Goal: Task Accomplishment & Management: Use online tool/utility

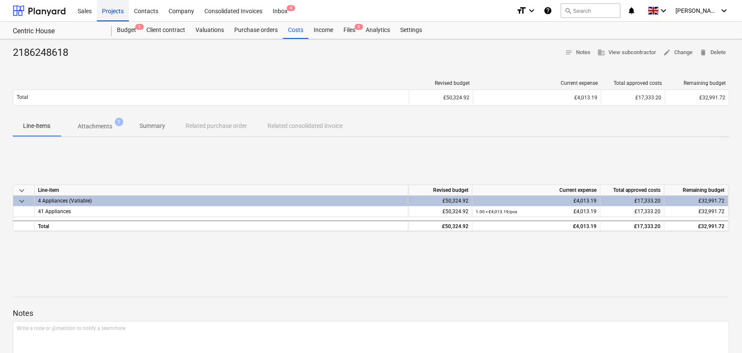
click at [116, 9] on div "Projects" at bounding box center [113, 11] width 32 height 22
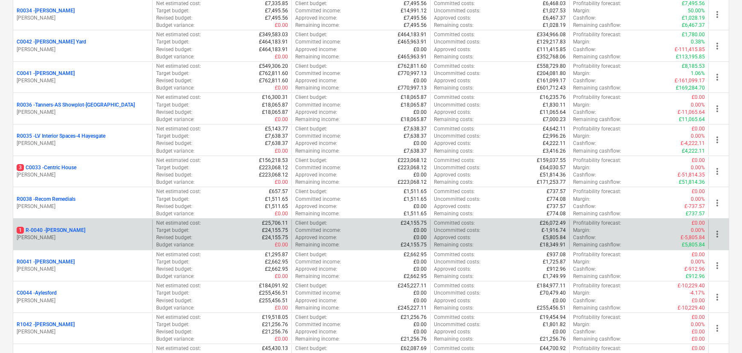
scroll to position [272, 0]
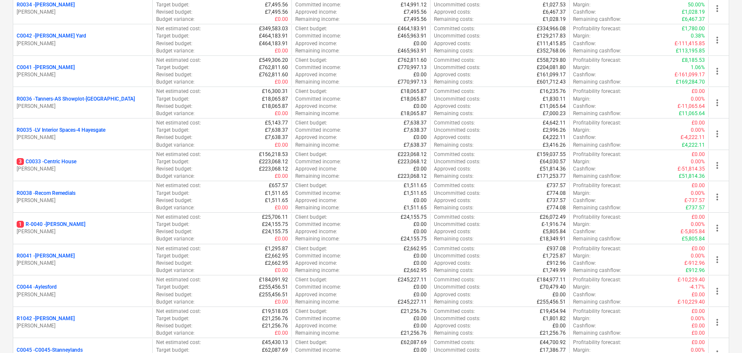
drag, startPoint x: 49, startPoint y: 221, endPoint x: 87, endPoint y: 223, distance: 38.0
click at [49, 222] on p "1 R-0040 - [PERSON_NAME]" at bounding box center [51, 224] width 69 height 7
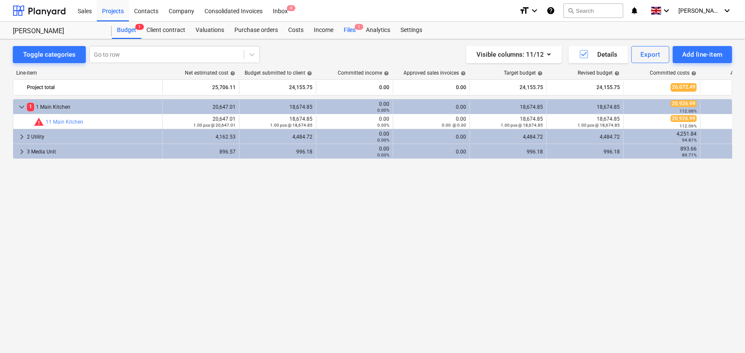
click at [352, 32] on div "Files 1" at bounding box center [350, 30] width 22 height 17
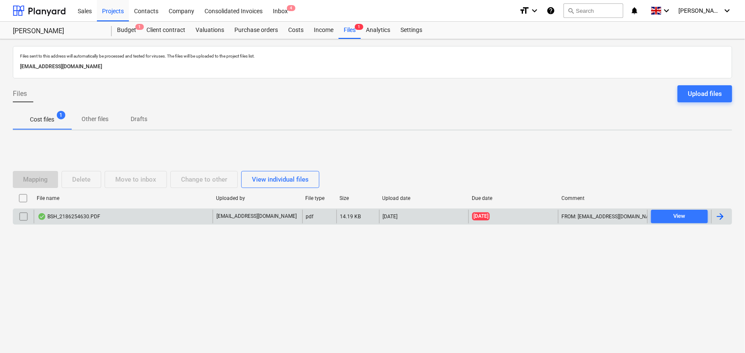
click at [172, 217] on div "BSH_2186254630.PDF" at bounding box center [123, 217] width 179 height 14
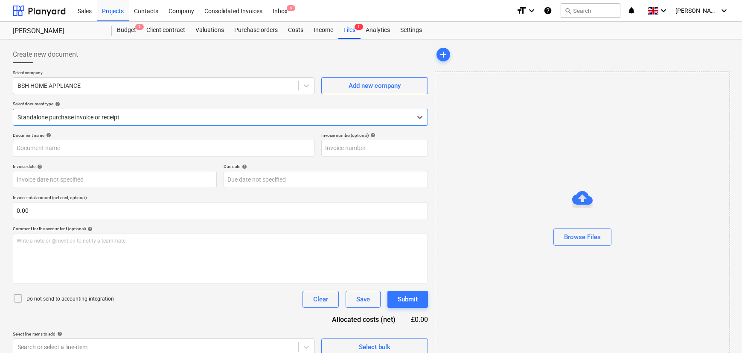
type input "2186254630"
type input "[DATE]"
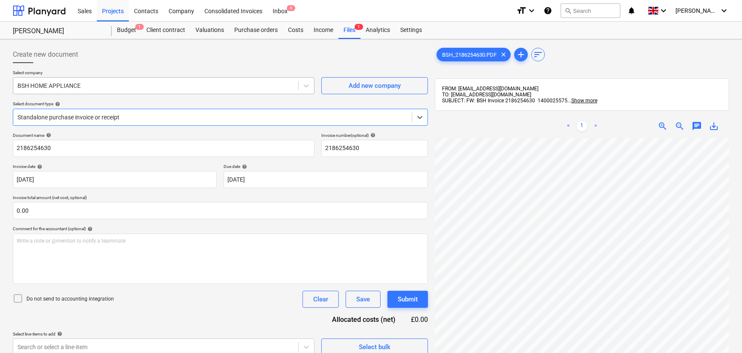
click at [248, 80] on div "BSH HOME APPLIANCE" at bounding box center [155, 86] width 285 height 12
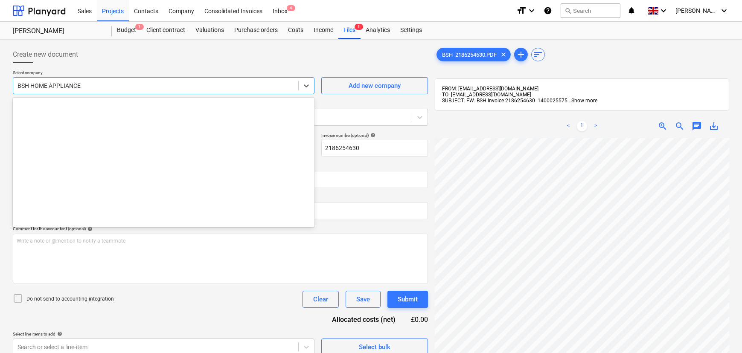
scroll to position [2301, 0]
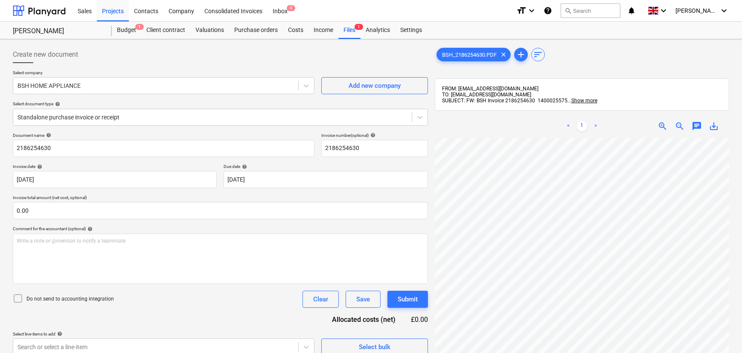
click at [213, 73] on p "Select company" at bounding box center [164, 73] width 302 height 7
click at [186, 118] on div at bounding box center [213, 117] width 390 height 9
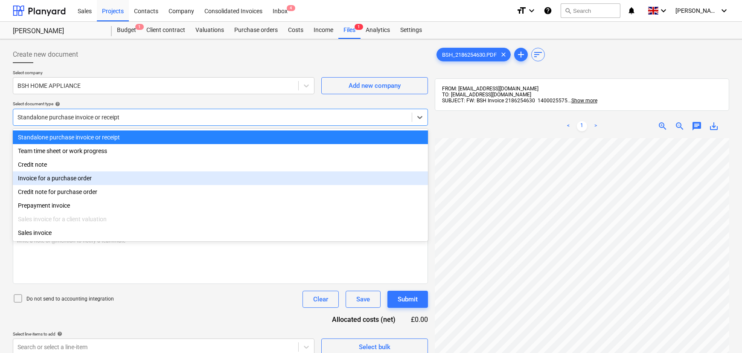
click at [153, 182] on div "Invoice for a purchase order" at bounding box center [220, 179] width 415 height 14
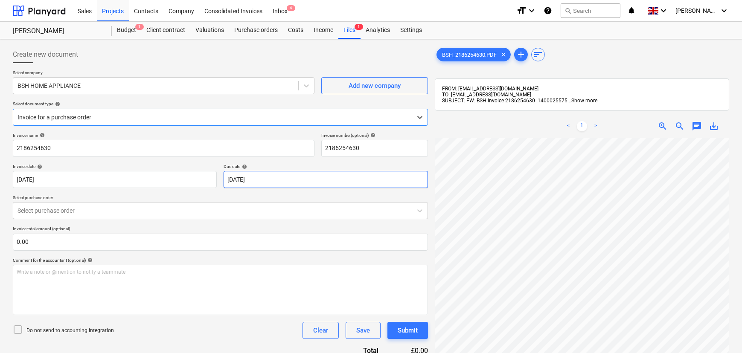
click at [235, 181] on body "Sales Projects Contacts Company Consolidated Invoices Inbox 4 format_size keybo…" at bounding box center [371, 176] width 742 height 353
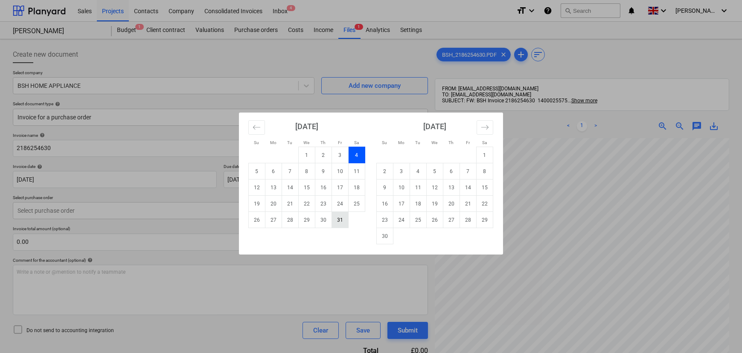
click at [342, 222] on td "31" at bounding box center [340, 220] width 17 height 16
click at [405, 183] on body "Sales Projects Contacts Company Consolidated Invoices Inbox 4 format_size keybo…" at bounding box center [371, 176] width 742 height 353
click at [380, 237] on td "30" at bounding box center [385, 236] width 17 height 16
type input "[DATE]"
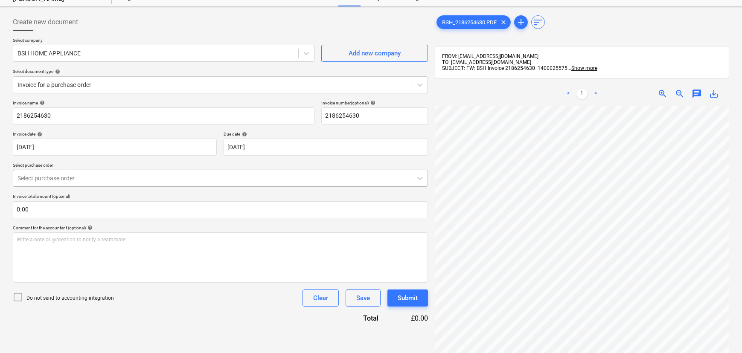
scroll to position [77, 0]
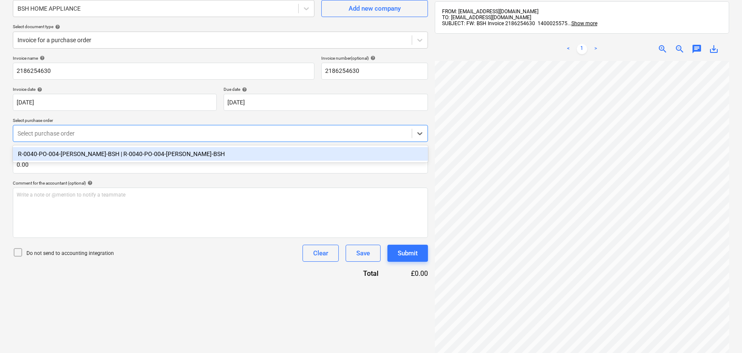
click at [250, 136] on div at bounding box center [213, 133] width 390 height 9
click at [89, 155] on div "R-0040-PO-004-[PERSON_NAME]-BSH | R-0040-PO-004-[PERSON_NAME]-BSH" at bounding box center [220, 154] width 415 height 14
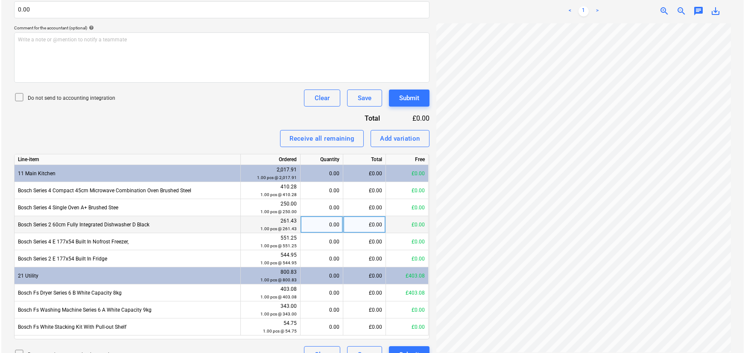
scroll to position [82, 8]
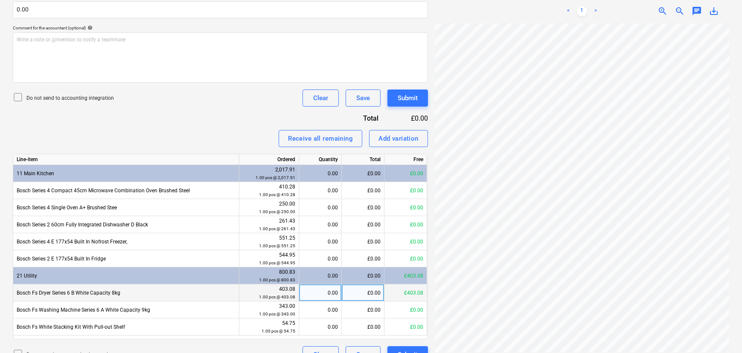
click at [327, 292] on div "0.00" at bounding box center [320, 293] width 35 height 17
type input "1"
click at [254, 127] on div "Invoice name help 2186254630 Invoice number (optional) help 2186254630 Invoice …" at bounding box center [220, 132] width 415 height 464
click at [405, 98] on div "Submit" at bounding box center [408, 98] width 20 height 11
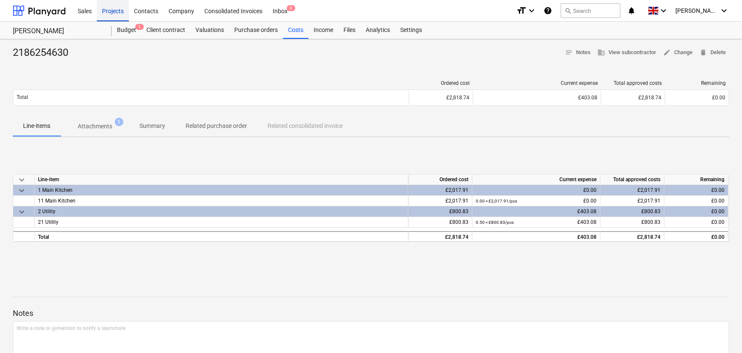
click at [116, 9] on div "Projects" at bounding box center [113, 11] width 32 height 22
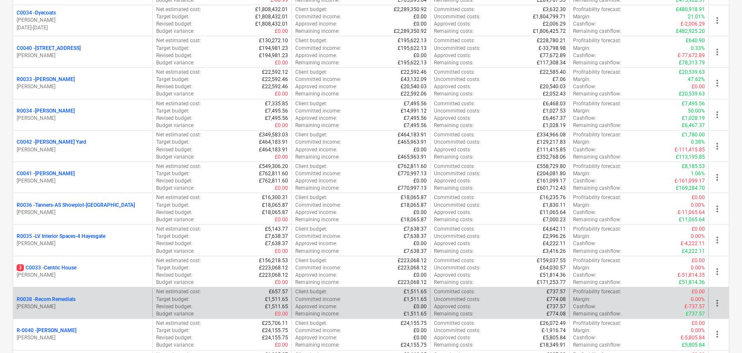
scroll to position [194, 0]
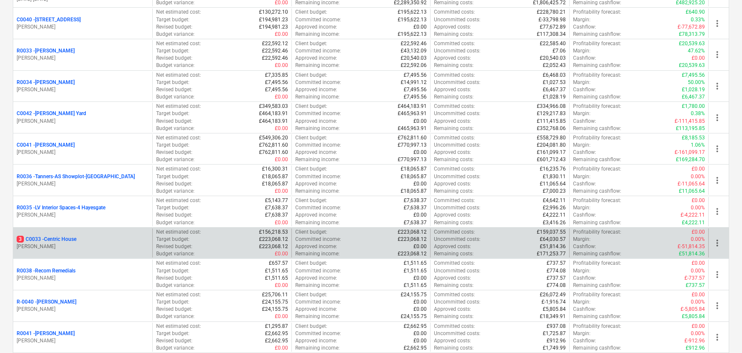
click at [52, 240] on p "3 C0033 - Centric House" at bounding box center [47, 239] width 60 height 7
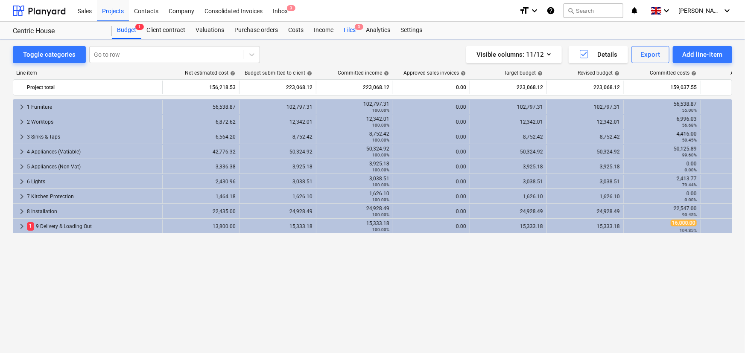
click at [348, 24] on div "Files 3" at bounding box center [350, 30] width 22 height 17
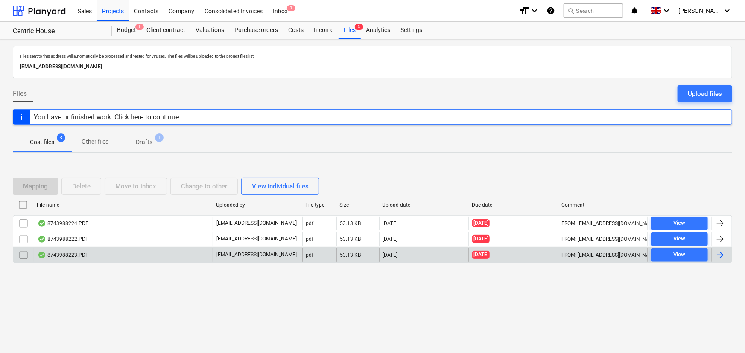
click at [93, 254] on div "8743988223.PDF" at bounding box center [123, 255] width 179 height 14
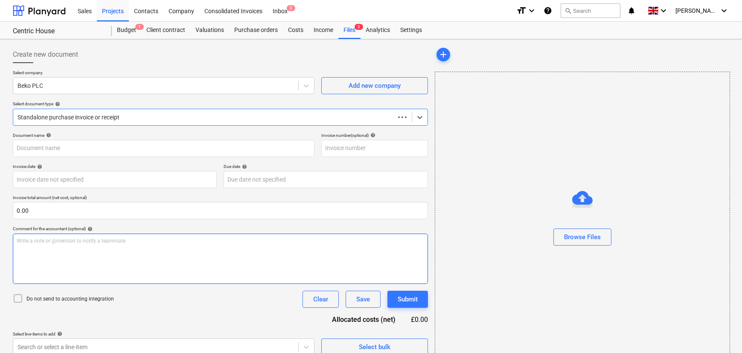
type input "8743988223"
type input "[DATE]"
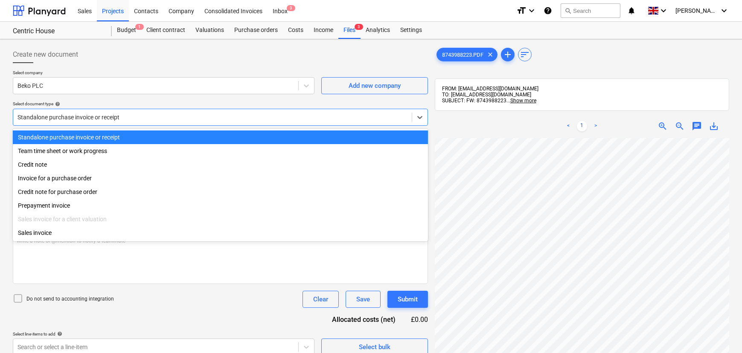
click at [147, 122] on div "Standalone purchase invoice or receipt" at bounding box center [212, 117] width 399 height 12
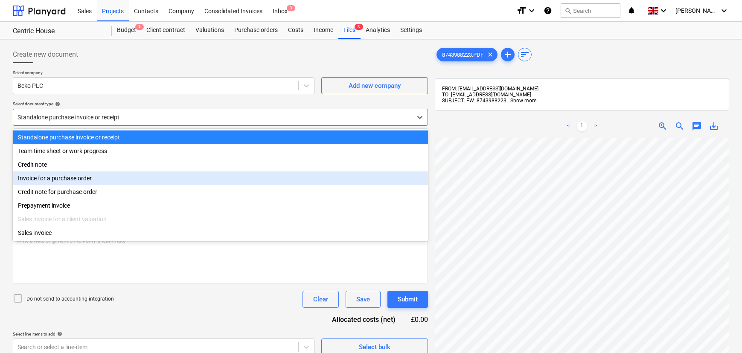
click at [102, 180] on div "Invoice for a purchase order" at bounding box center [220, 179] width 415 height 14
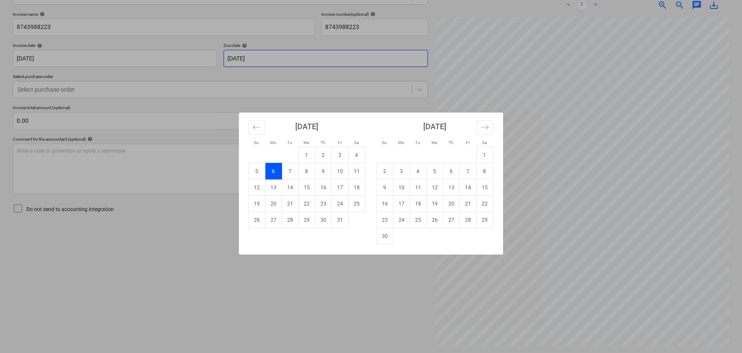
click at [313, 61] on body "Sales Projects Contacts Company Consolidated Invoices Inbox 3 format_size keybo…" at bounding box center [371, 55] width 742 height 353
click at [385, 234] on td "30" at bounding box center [385, 236] width 17 height 16
type input "[DATE]"
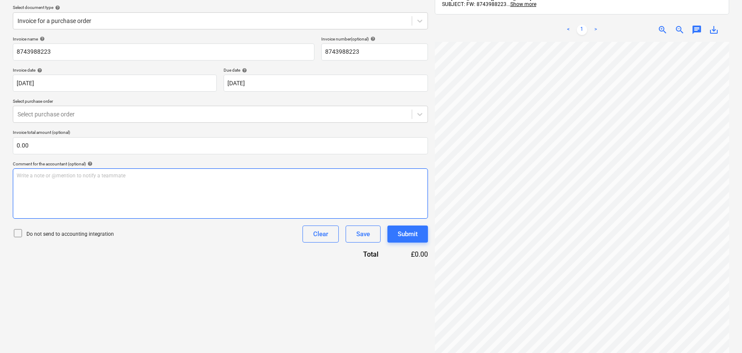
scroll to position [83, 0]
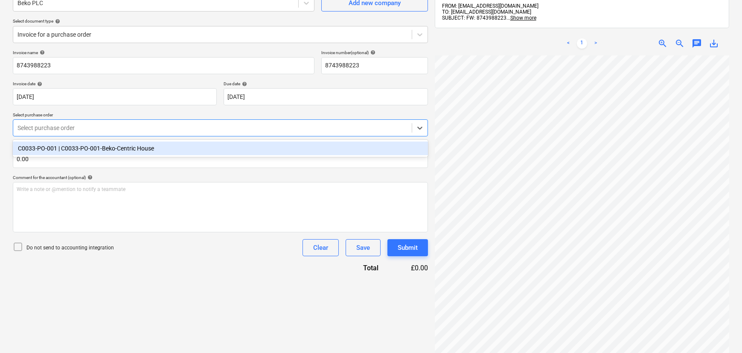
click at [85, 128] on div at bounding box center [213, 128] width 390 height 9
click at [78, 149] on div "C0033-PO-001 | C0033-PO-001-Beko-Centric House" at bounding box center [220, 149] width 415 height 14
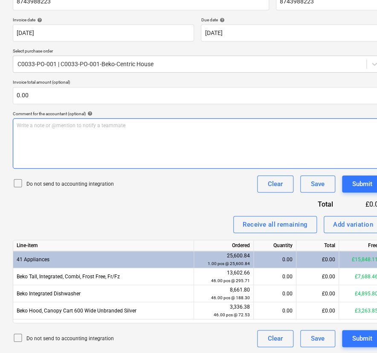
scroll to position [147, 0]
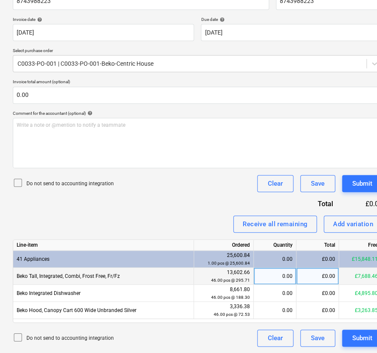
click at [279, 276] on div "0.00" at bounding box center [274, 276] width 35 height 17
type input "8"
click at [320, 278] on div "£0.00" at bounding box center [318, 276] width 43 height 17
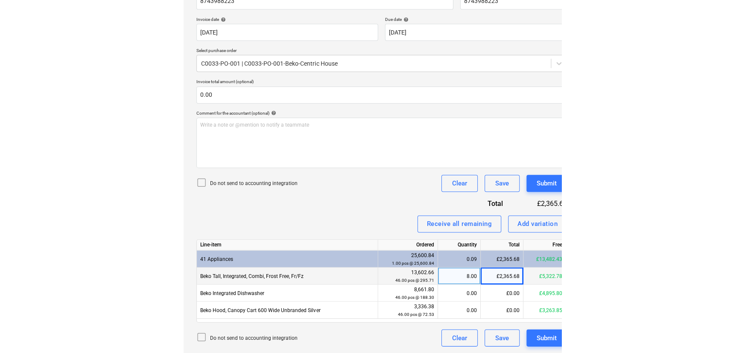
scroll to position [147, 0]
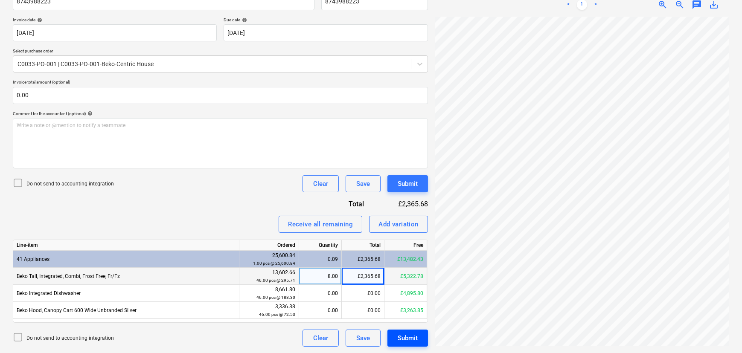
click at [414, 333] on div "Submit" at bounding box center [408, 338] width 20 height 11
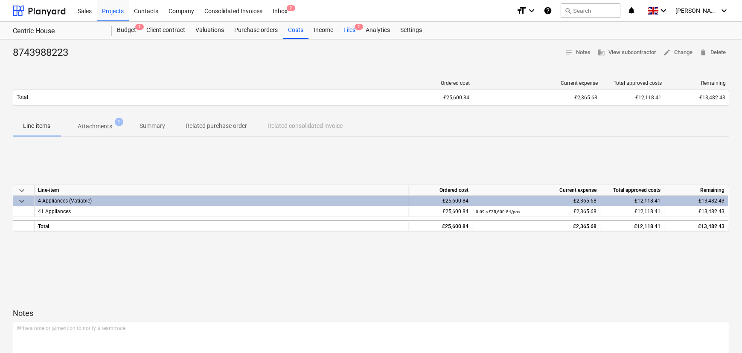
click at [343, 25] on div "Files 2" at bounding box center [350, 30] width 22 height 17
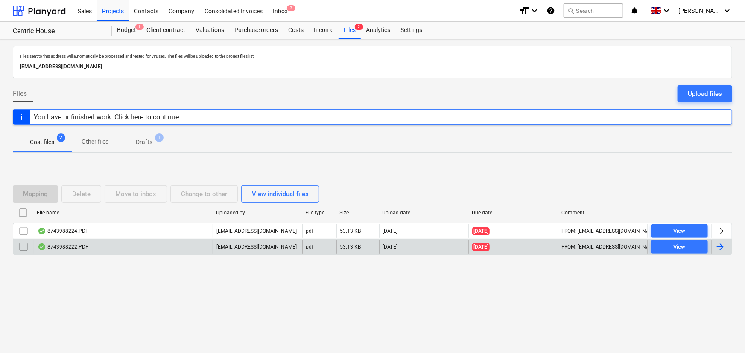
click at [100, 245] on div "8743988222.PDF" at bounding box center [123, 247] width 179 height 14
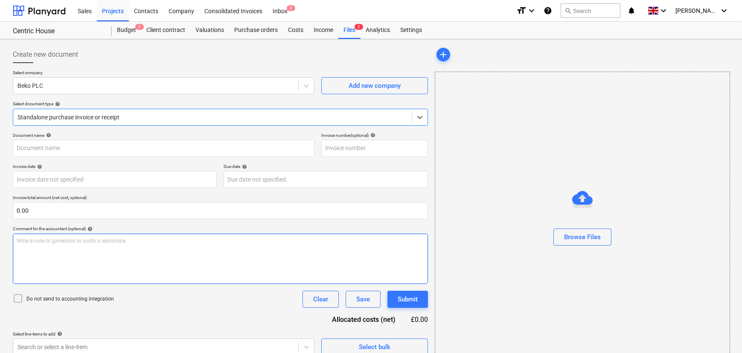
type input "8743988222"
type input "[DATE]"
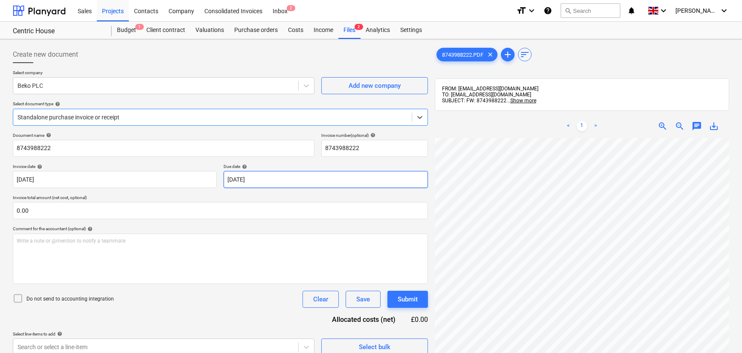
scroll to position [116, 0]
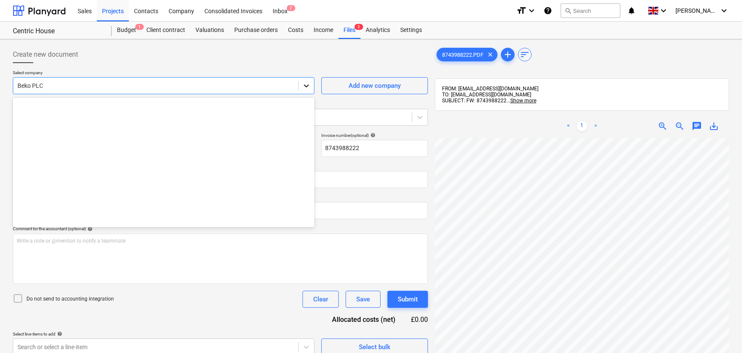
click at [302, 89] on icon at bounding box center [306, 86] width 9 height 9
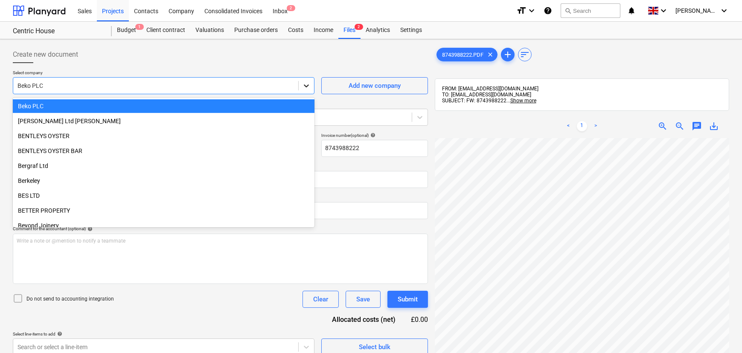
click at [302, 89] on icon at bounding box center [306, 86] width 9 height 9
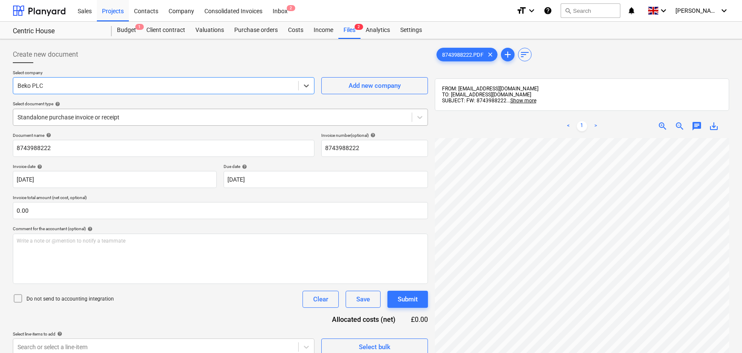
click at [278, 116] on div at bounding box center [213, 117] width 390 height 9
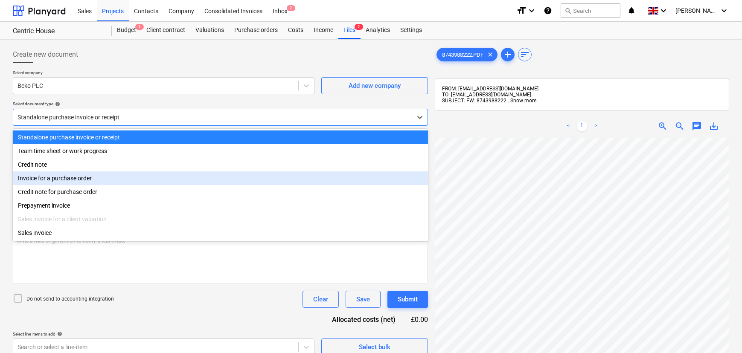
click at [142, 178] on div "Invoice for a purchase order" at bounding box center [220, 179] width 415 height 14
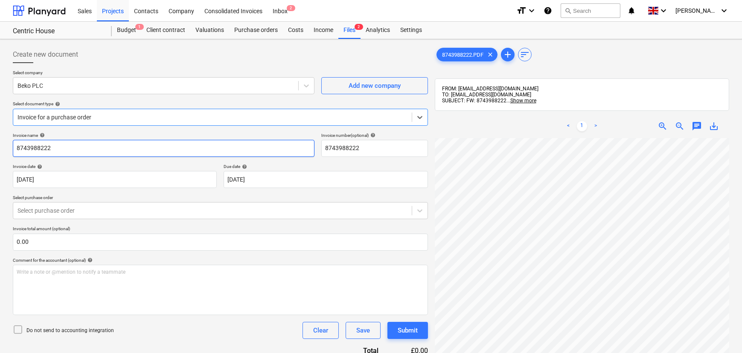
click at [116, 152] on input "8743988222" at bounding box center [164, 148] width 302 height 17
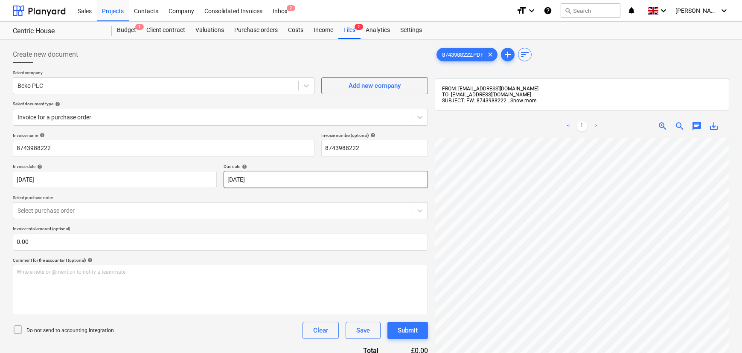
click at [280, 178] on body "Sales Projects Contacts Company Consolidated Invoices Inbox 2 format_size keybo…" at bounding box center [371, 176] width 742 height 353
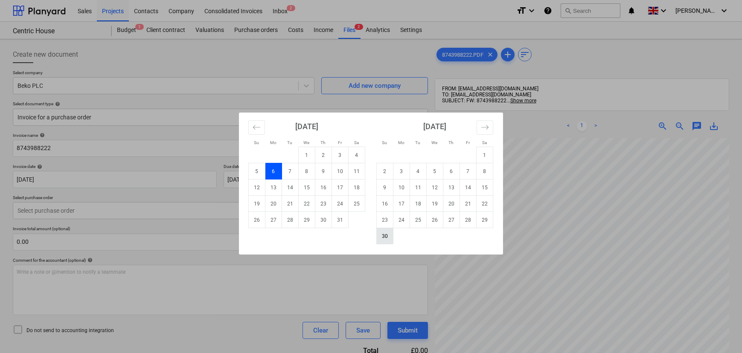
click at [380, 233] on td "30" at bounding box center [385, 236] width 17 height 16
type input "[DATE]"
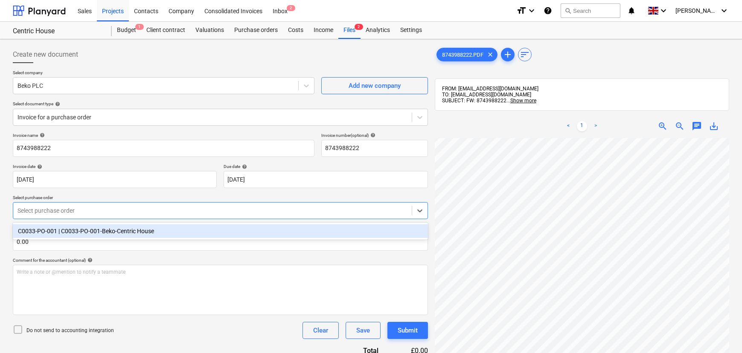
click at [153, 212] on div at bounding box center [213, 211] width 390 height 9
click at [137, 233] on div "C0033-PO-001 | C0033-PO-001-Beko-Centric House" at bounding box center [220, 232] width 415 height 14
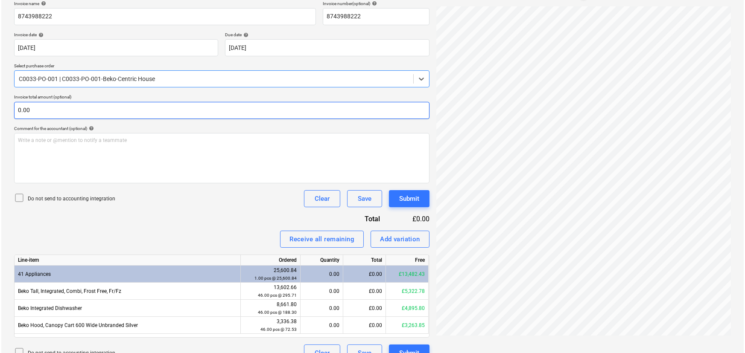
scroll to position [147, 0]
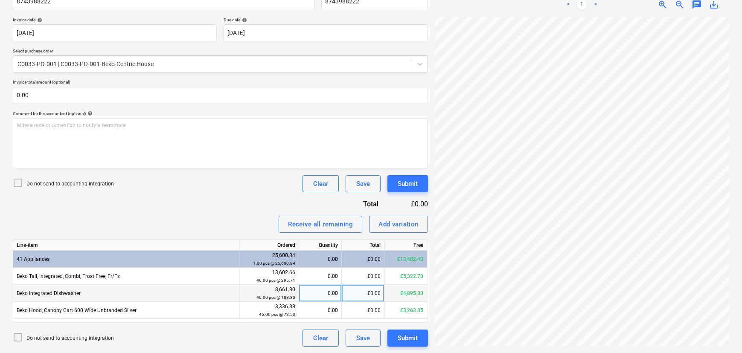
click at [322, 292] on div "0.00" at bounding box center [320, 293] width 35 height 17
type input "9"
click at [251, 204] on div "Invoice name help 8743988222 Invoice number (optional) help 8743988222 Invoice …" at bounding box center [220, 166] width 415 height 361
click at [409, 187] on div "Submit" at bounding box center [408, 183] width 20 height 11
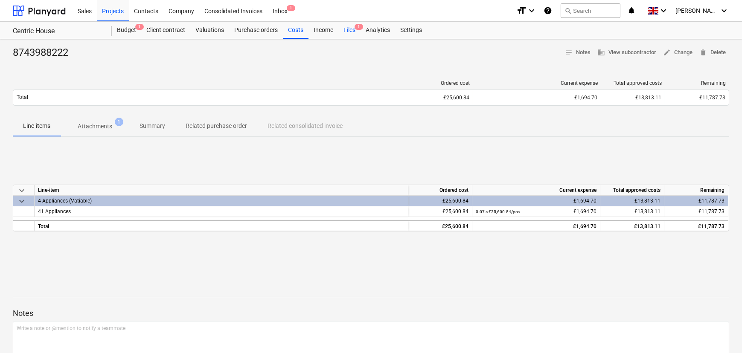
click at [353, 31] on div "Files 1" at bounding box center [350, 30] width 22 height 17
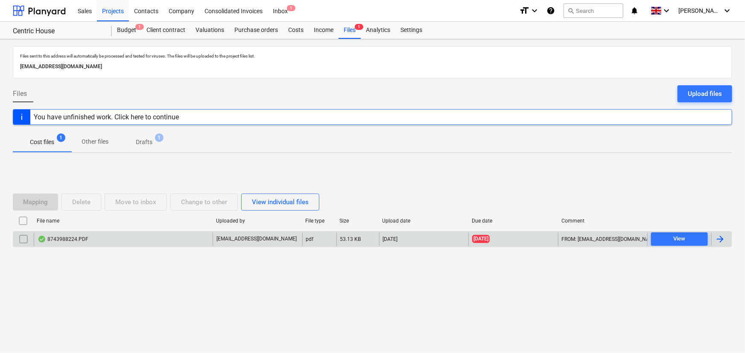
click at [120, 233] on div "8743988224.PDF" at bounding box center [123, 240] width 179 height 14
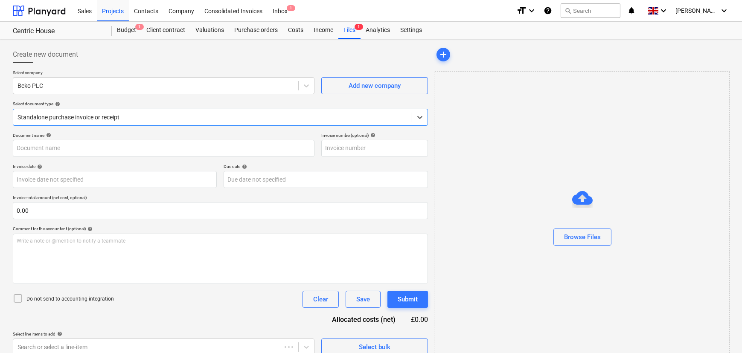
type input "8743988224"
type input "[DATE]"
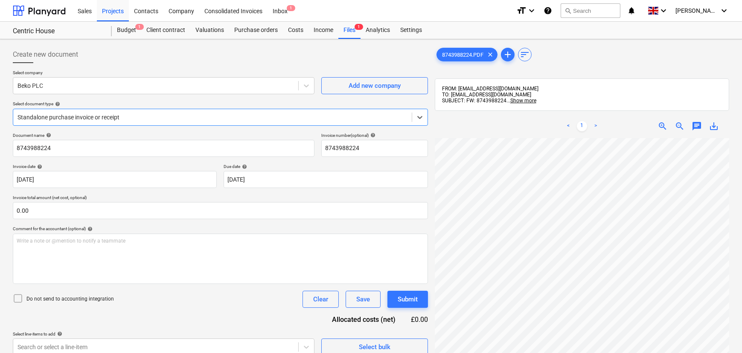
click at [175, 119] on div at bounding box center [213, 117] width 390 height 9
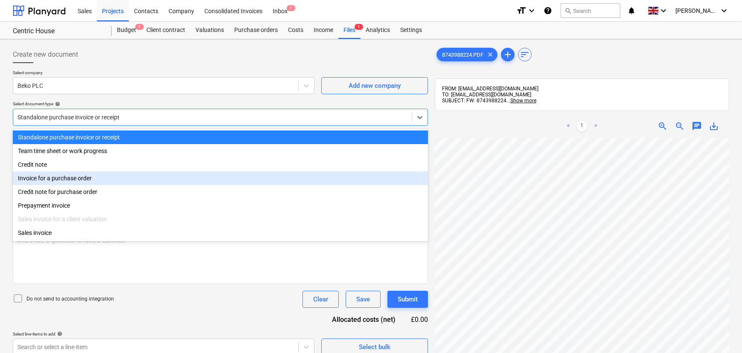
click at [115, 181] on div "Invoice for a purchase order" at bounding box center [220, 179] width 415 height 14
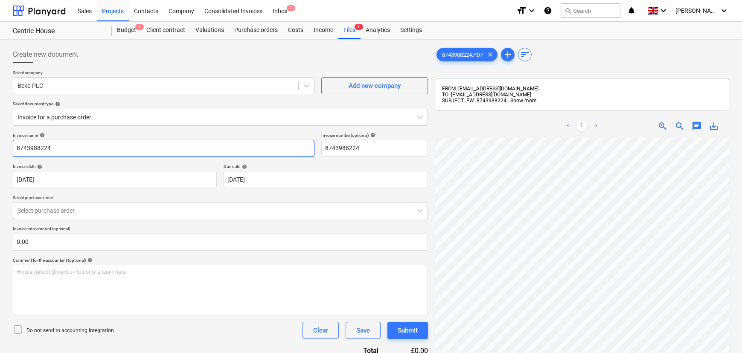
click at [112, 155] on input "8743988224" at bounding box center [164, 148] width 302 height 17
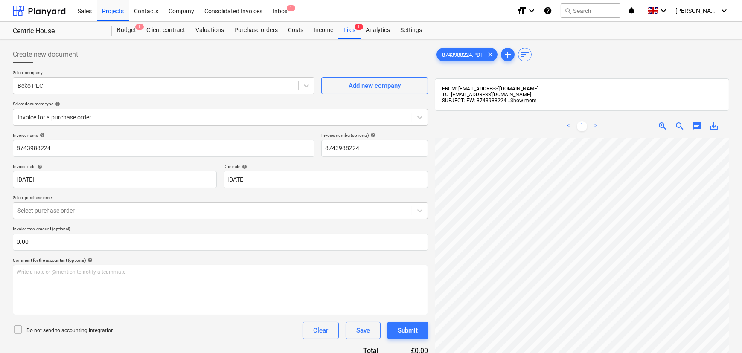
click at [269, 188] on div "Invoice name help 8743988224 Invoice number (optional) help 8743988224 Invoice …" at bounding box center [220, 244] width 415 height 223
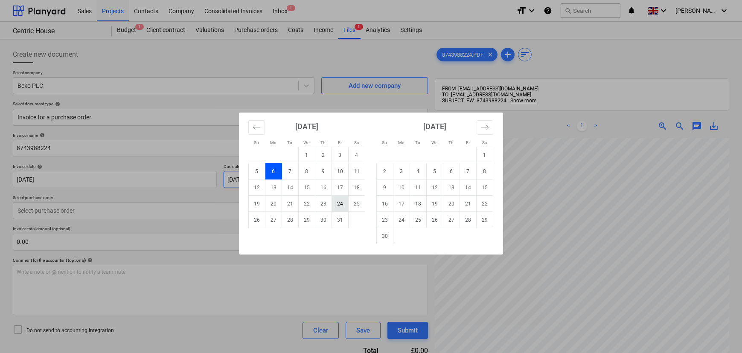
drag, startPoint x: 269, startPoint y: 181, endPoint x: 345, endPoint y: 201, distance: 77.8
click at [270, 181] on body "Sales Projects Contacts Company Consolidated Invoices Inbox 1 format_size keybo…" at bounding box center [371, 176] width 742 height 353
click at [381, 235] on td "30" at bounding box center [385, 236] width 17 height 16
type input "[DATE]"
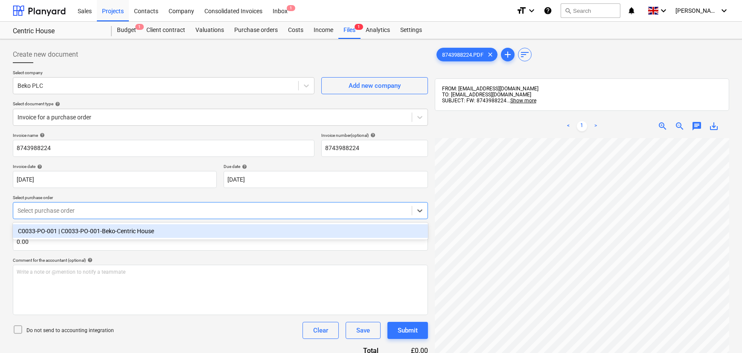
click at [149, 210] on div at bounding box center [213, 211] width 390 height 9
click at [128, 230] on div "C0033-PO-001 | C0033-PO-001-Beko-Centric House" at bounding box center [220, 232] width 415 height 14
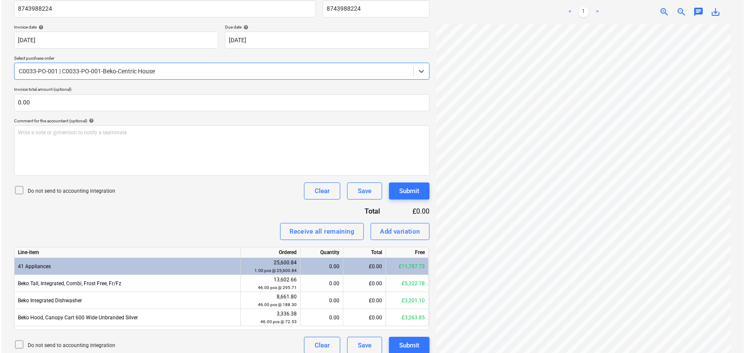
scroll to position [147, 0]
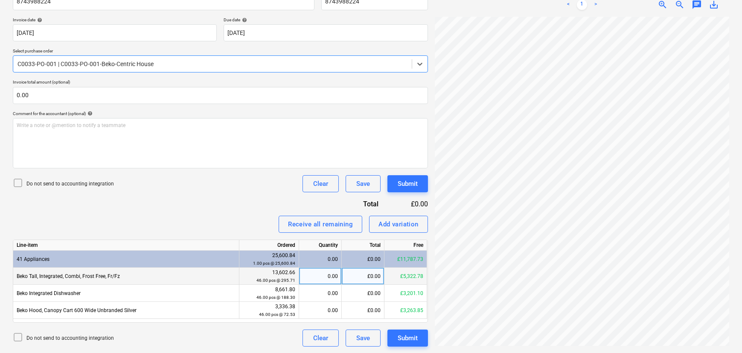
click at [331, 277] on div "0.00" at bounding box center [320, 276] width 35 height 17
type input "1"
click at [237, 216] on div "Receive all remaining Add variation" at bounding box center [220, 224] width 415 height 17
click at [419, 338] on button "Submit" at bounding box center [408, 338] width 41 height 17
